Goal: Task Accomplishment & Management: Manage account settings

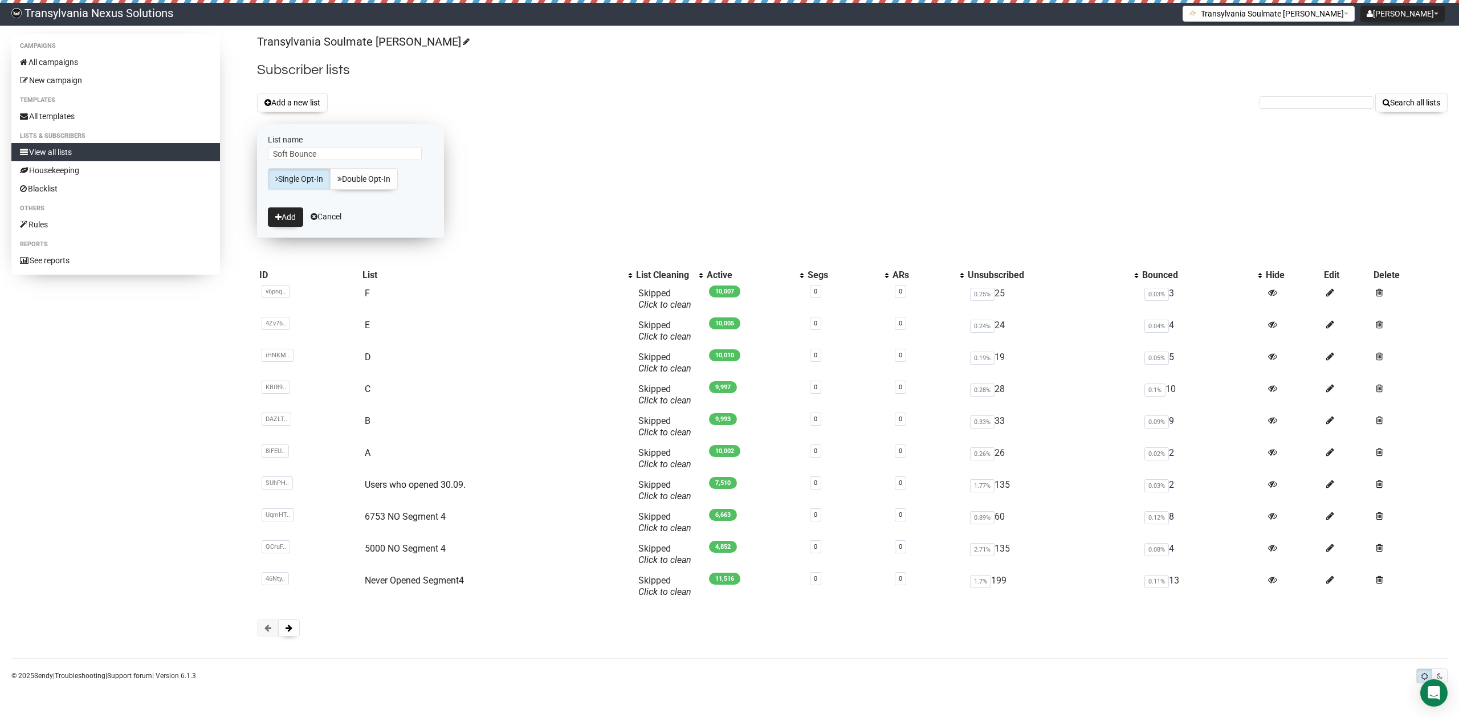
click at [271, 149] on input "Soft Bounce" at bounding box center [345, 154] width 154 height 13
click at [340, 154] on input "1.Soft Bounce" at bounding box center [345, 154] width 154 height 13
type input "1.Soft Bounce"
click at [279, 224] on button "Add" at bounding box center [285, 216] width 35 height 19
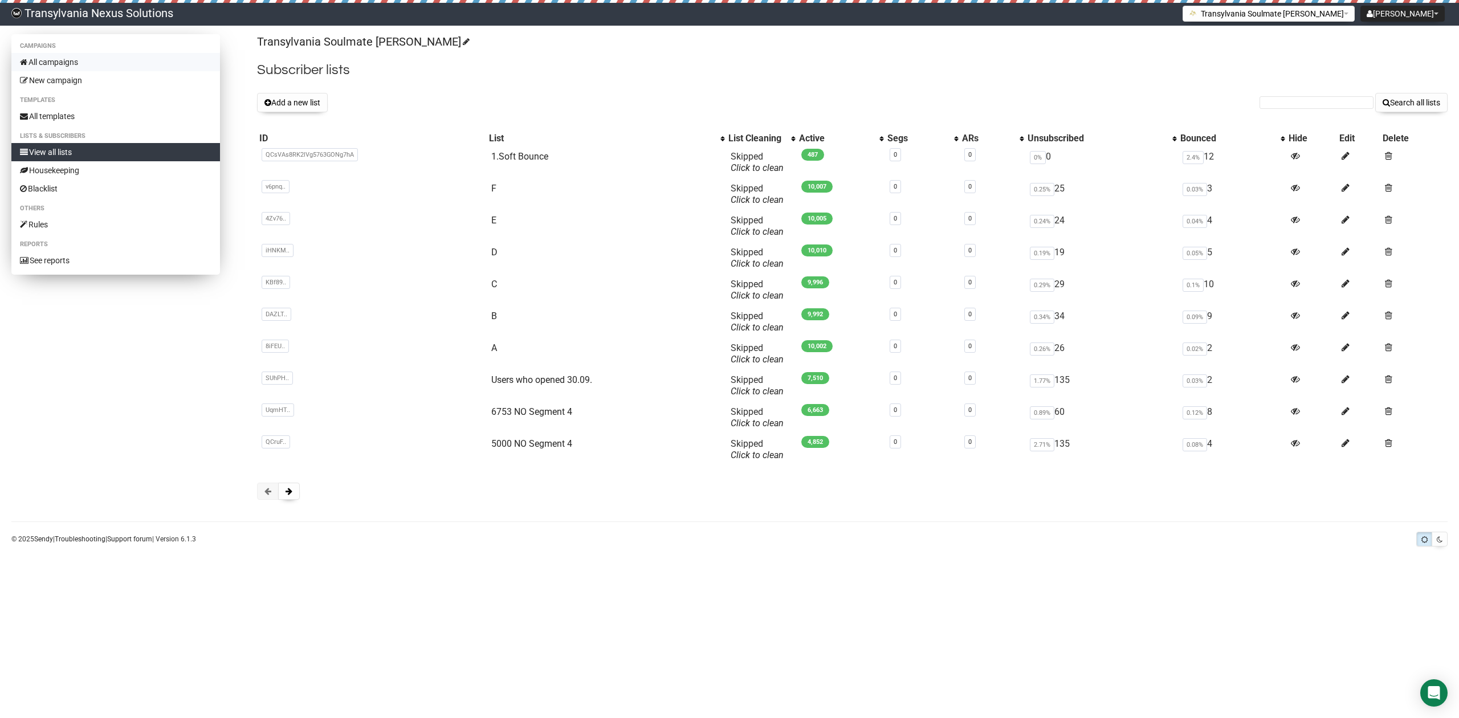
click at [85, 67] on link "All campaigns" at bounding box center [115, 62] width 209 height 18
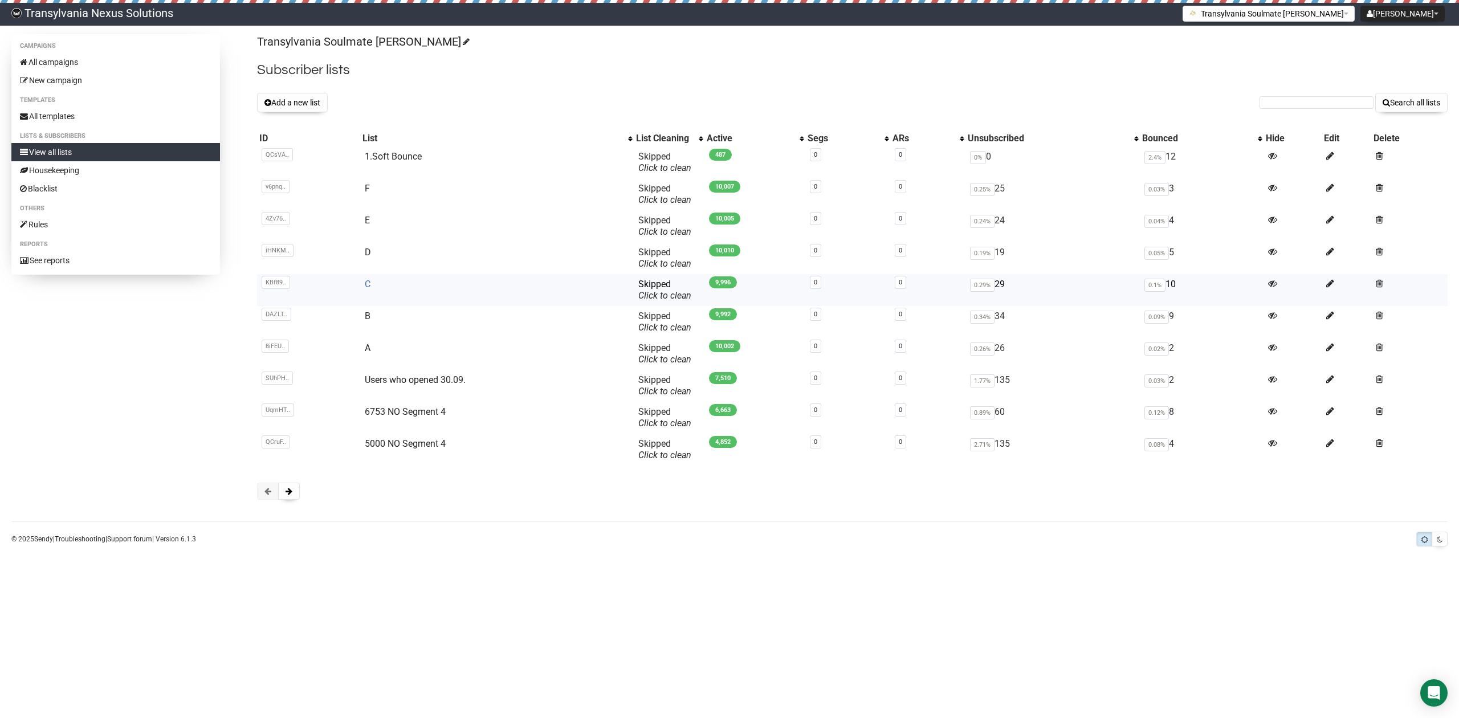
click at [367, 287] on link "C" at bounding box center [368, 284] width 6 height 11
